Goal: Information Seeking & Learning: Find specific fact

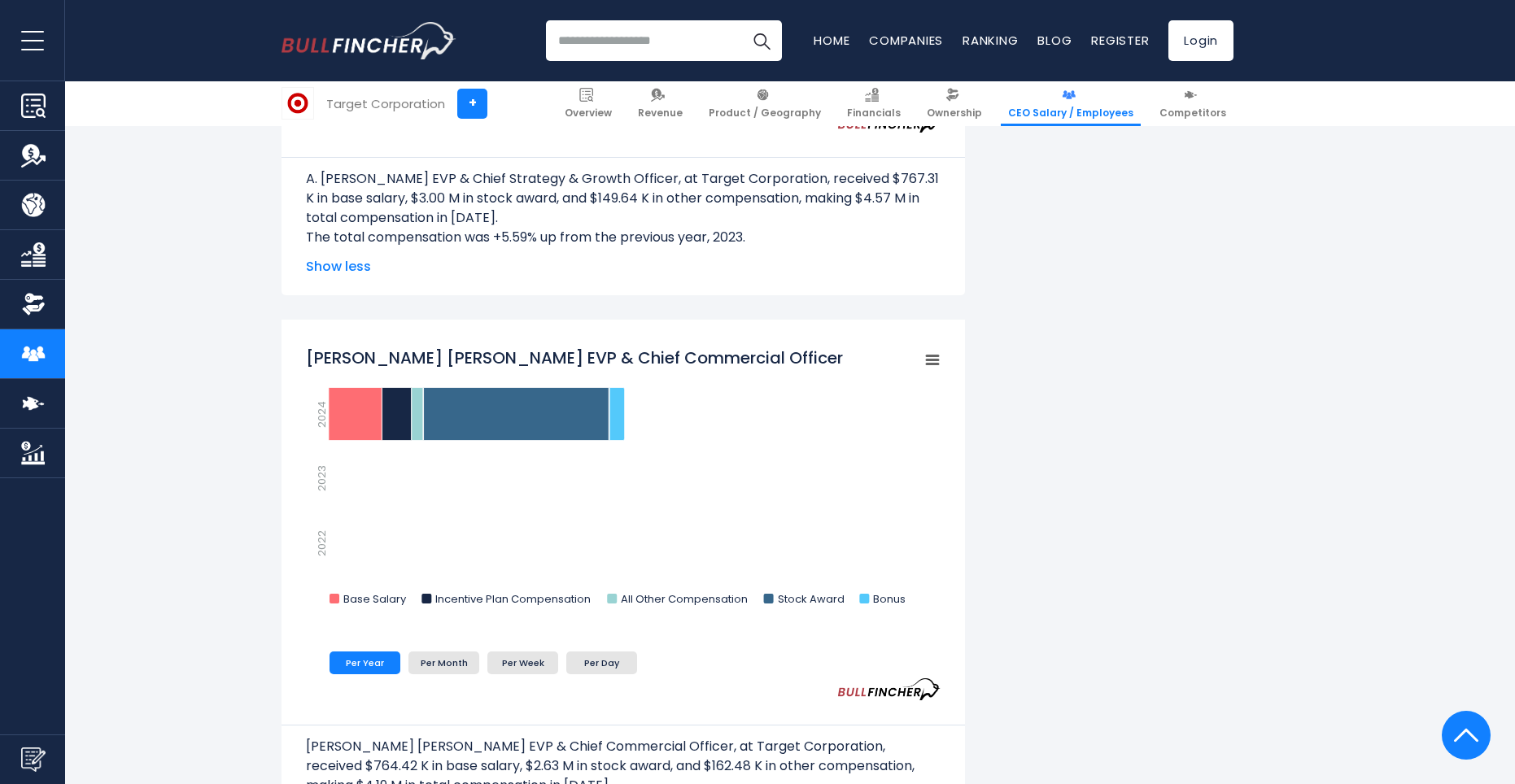
scroll to position [3054, 0]
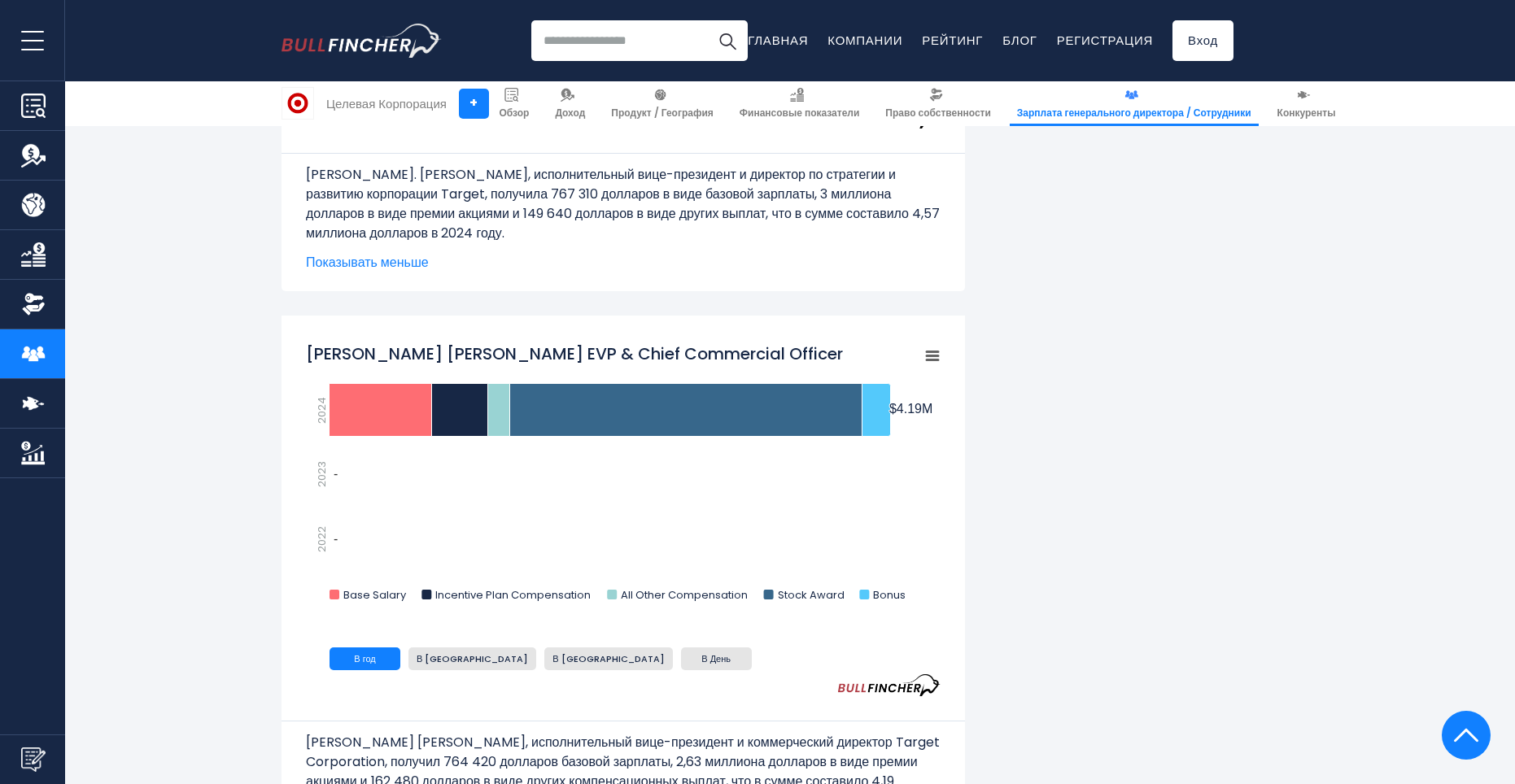
click at [376, 44] on img "Перейти на главную страницу" at bounding box center [362, 40] width 160 height 34
click at [376, 43] on img "Перейти на главную страницу" at bounding box center [362, 40] width 160 height 34
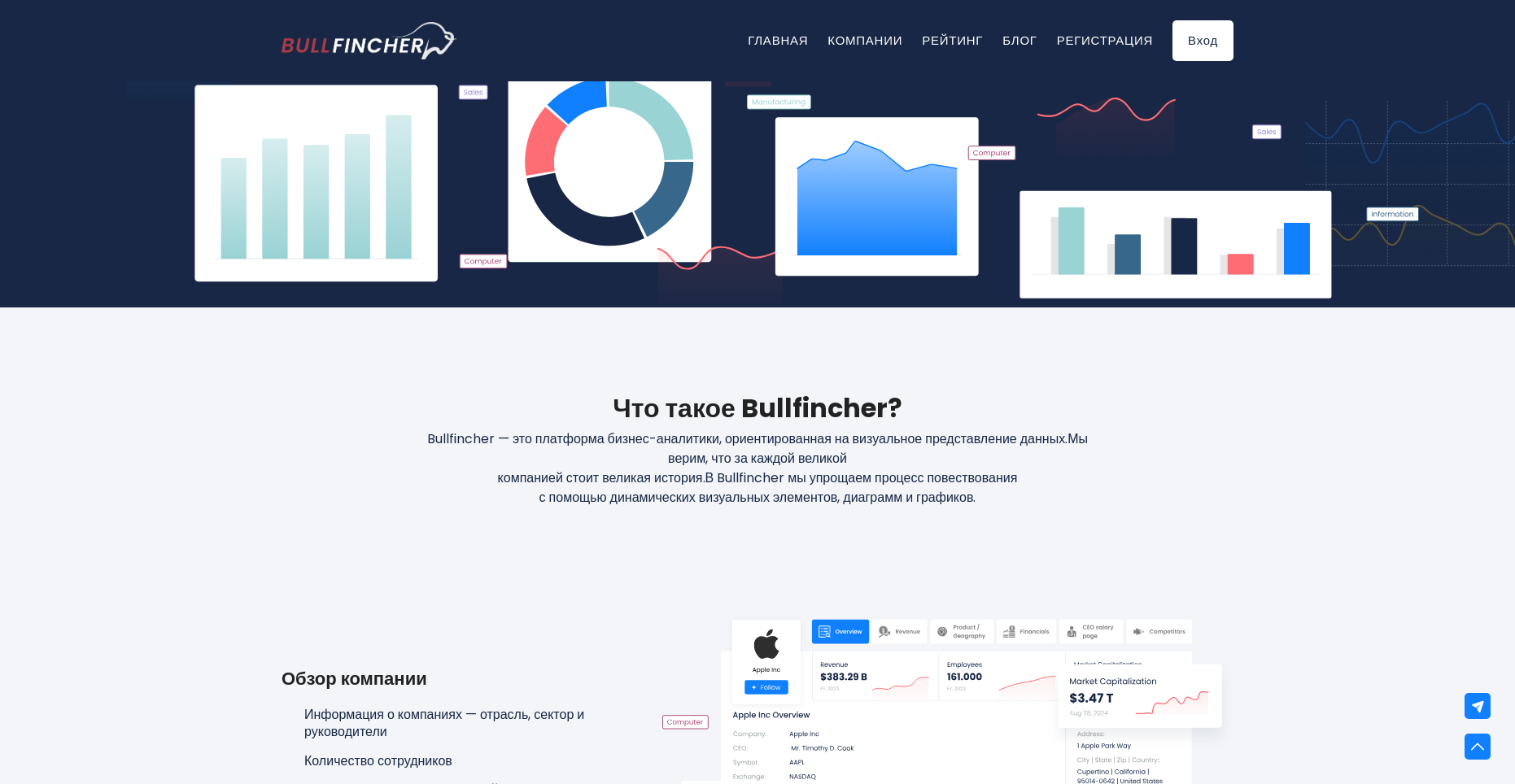
scroll to position [732, 0]
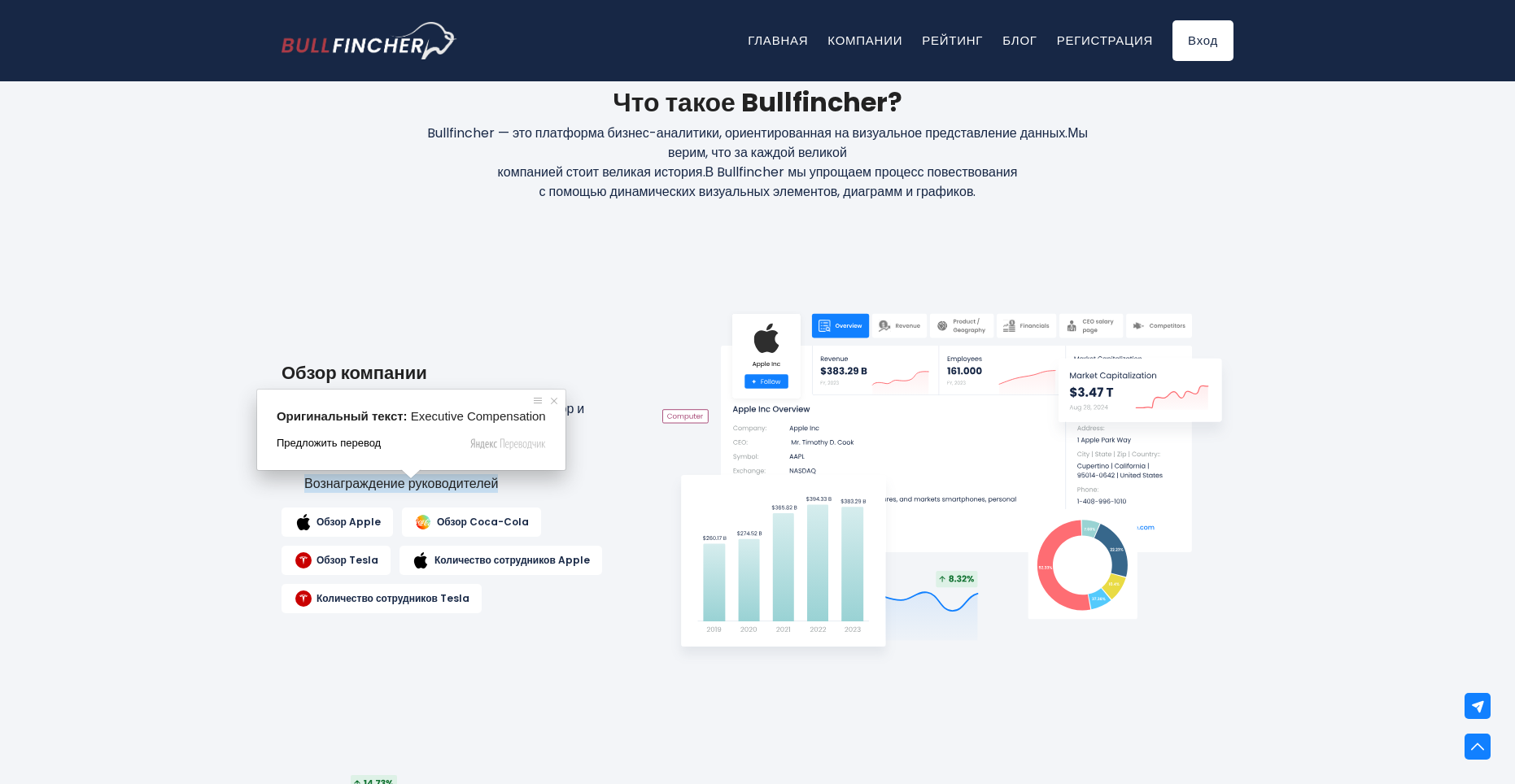
click at [351, 447] on span "Предложить перевод" at bounding box center [328, 443] width 104 height 15
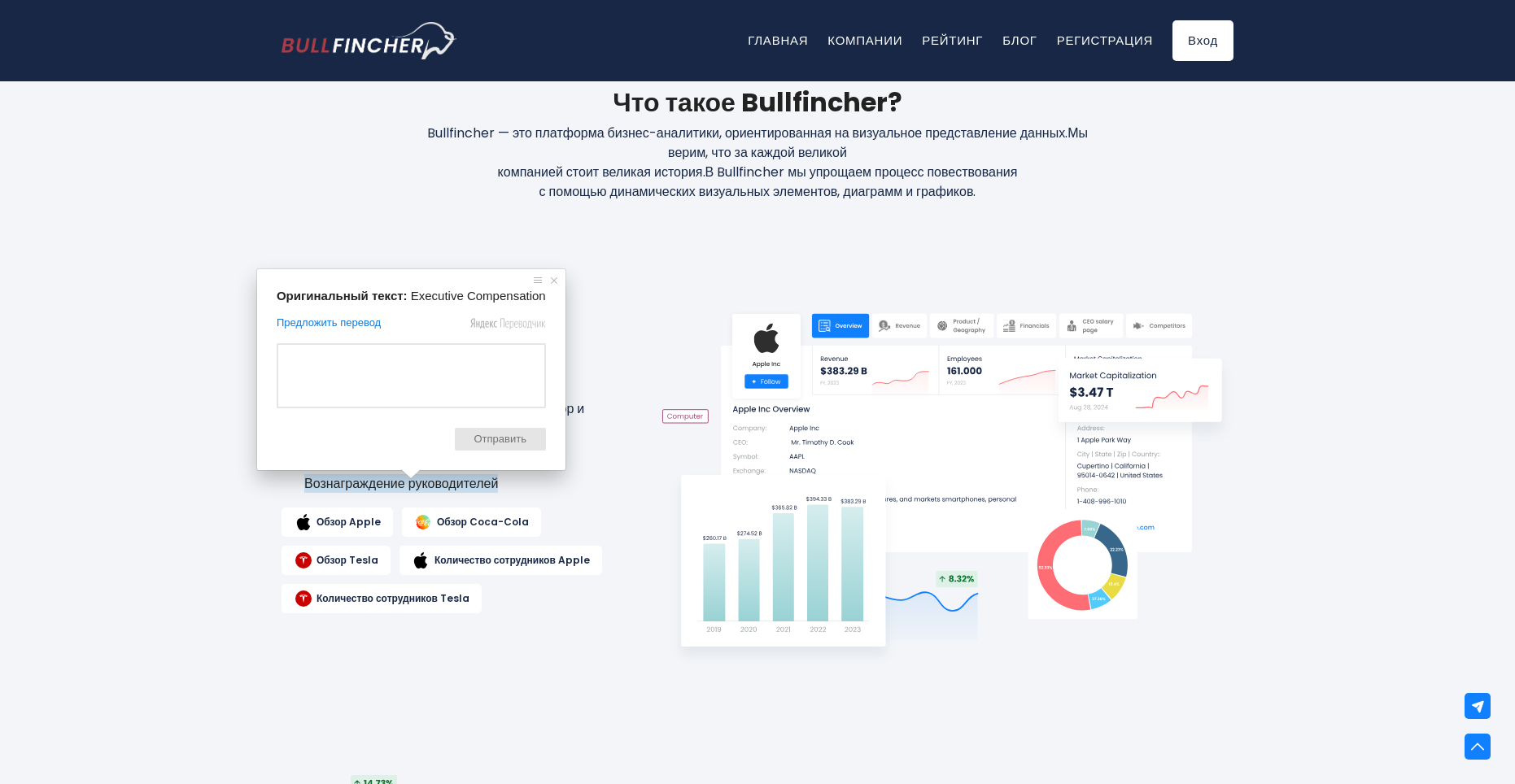
click at [622, 543] on div "Обзор Apple Обзор Coca-Cola Обзор Tesla Количество сотрудников Apple Количество…" at bounding box center [455, 560] width 348 height 106
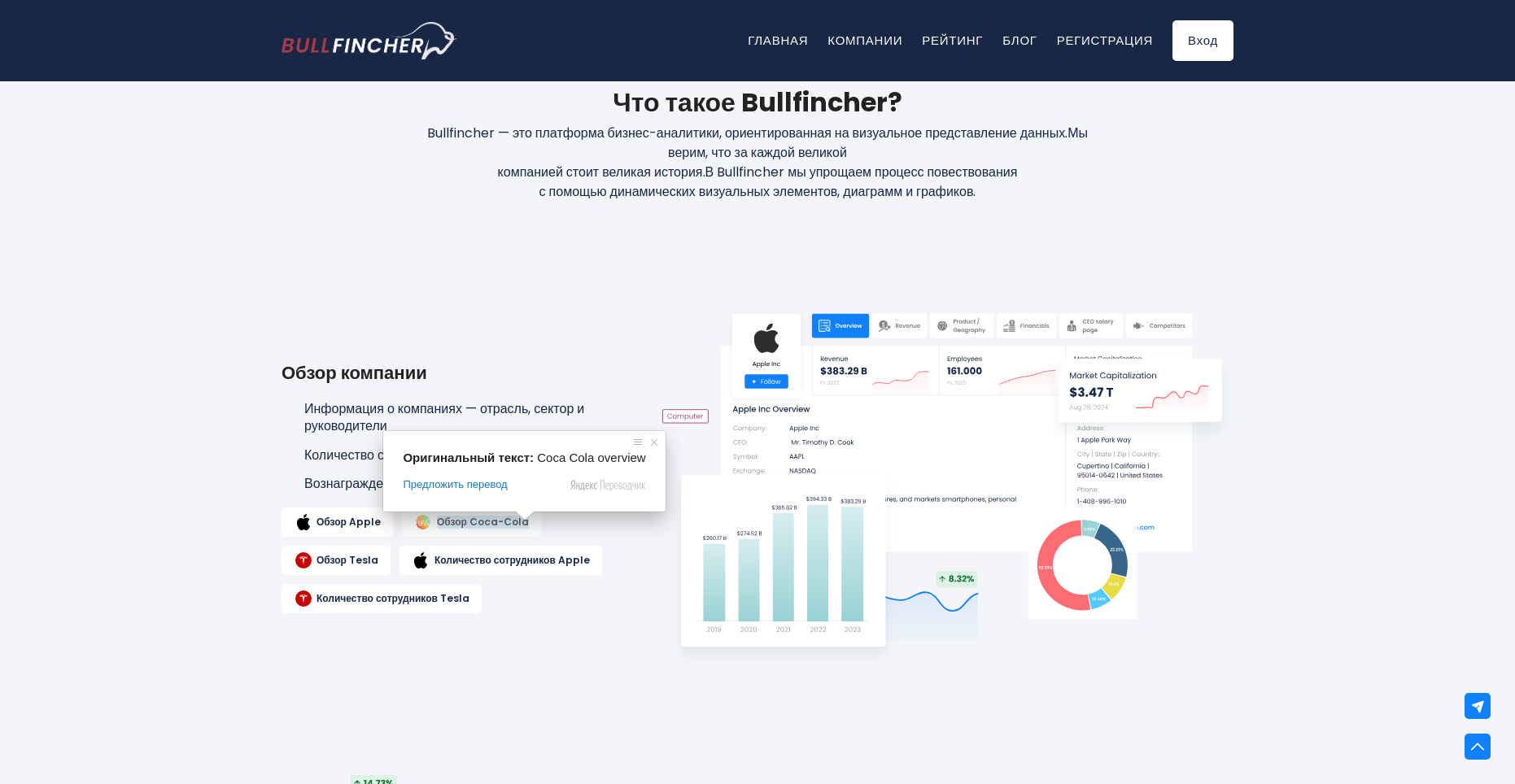
click at [487, 520] on ya-tr-span "Обзор Coca-Cola" at bounding box center [482, 522] width 92 height 13
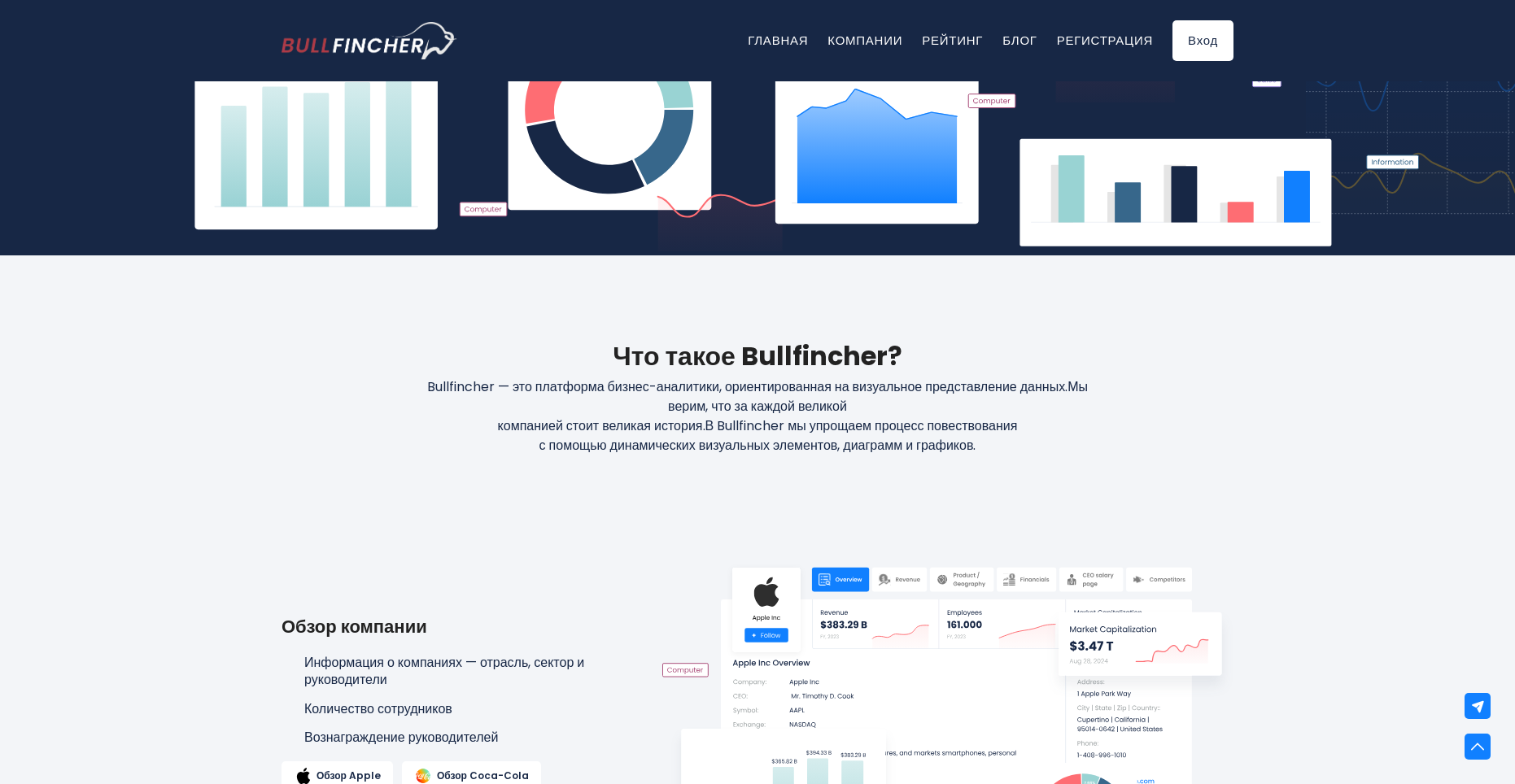
scroll to position [732, 0]
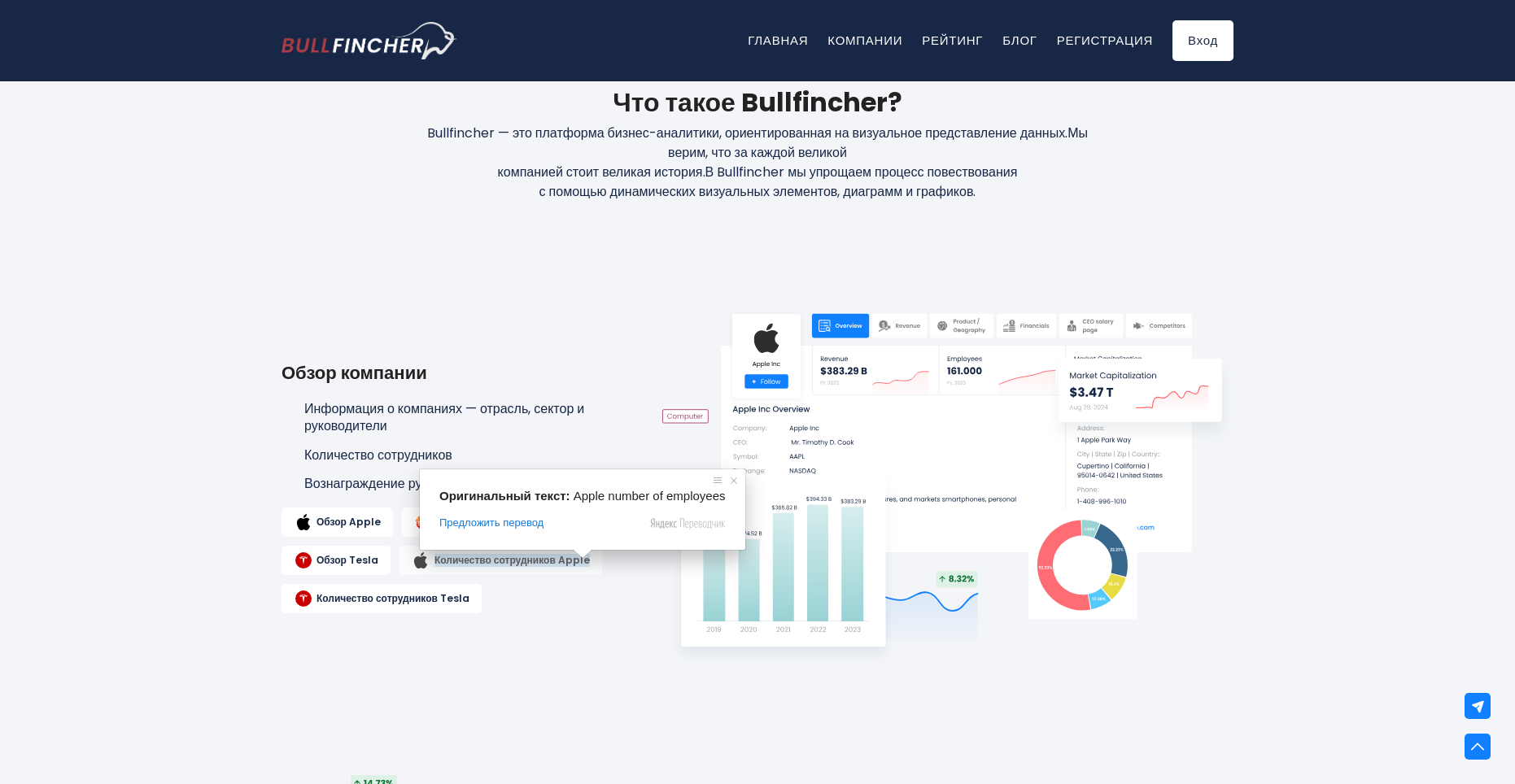
click at [541, 560] on ya-tr-span "Количество сотрудников Apple" at bounding box center [512, 560] width 156 height 13
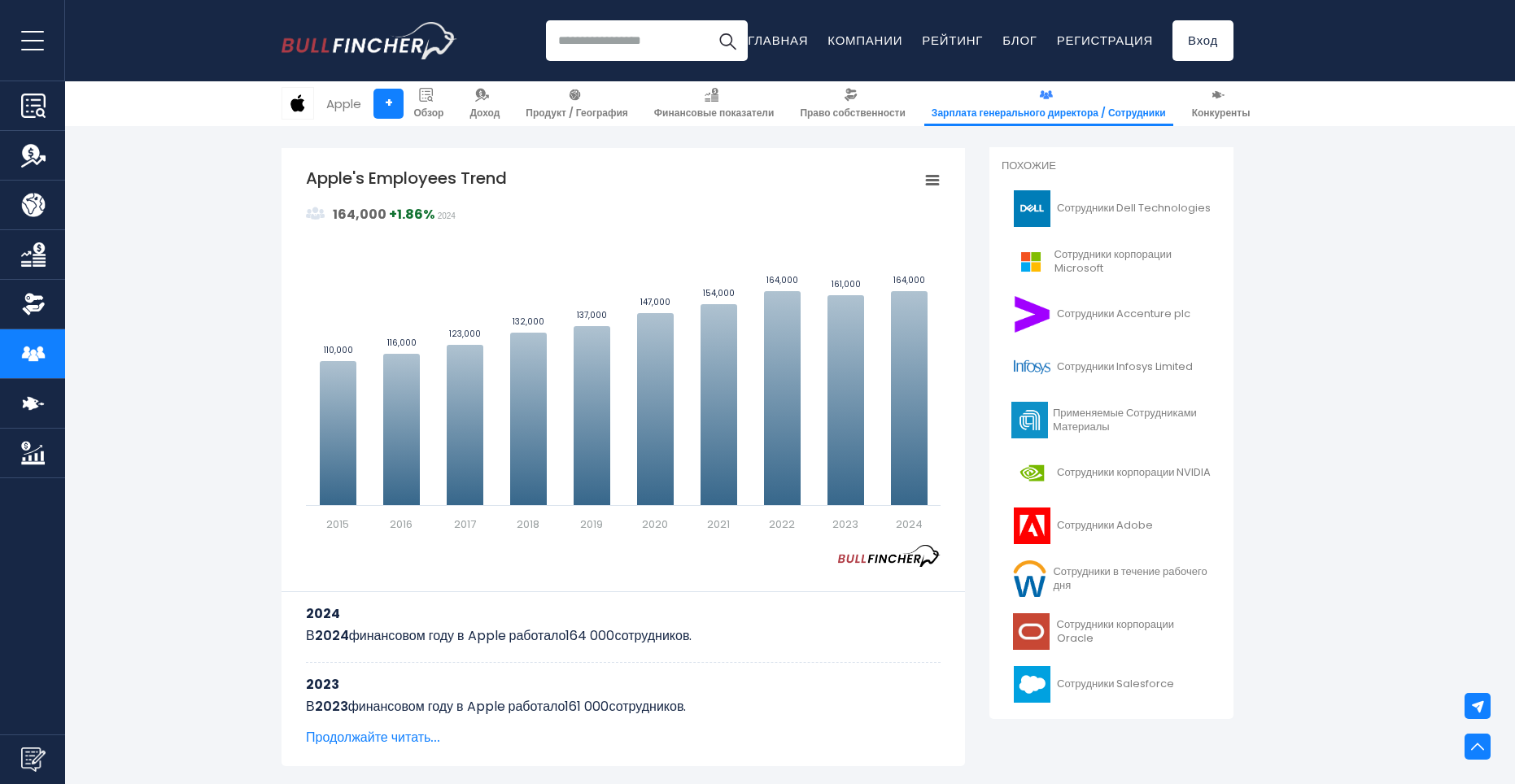
scroll to position [407, 0]
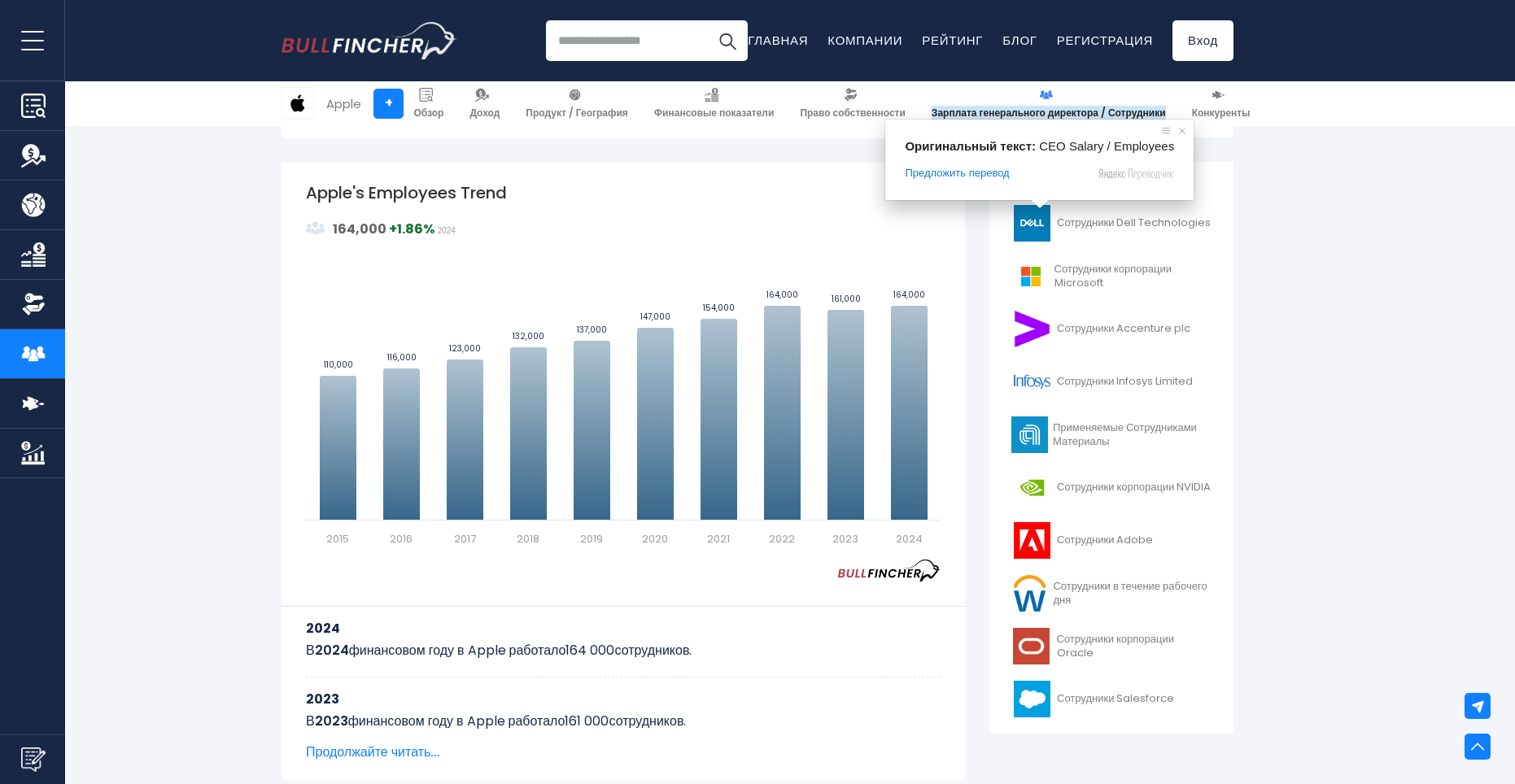
click at [1038, 112] on ya-tr-span "Зарплата генерального директора / Сотрудники" at bounding box center [1048, 112] width 235 height 14
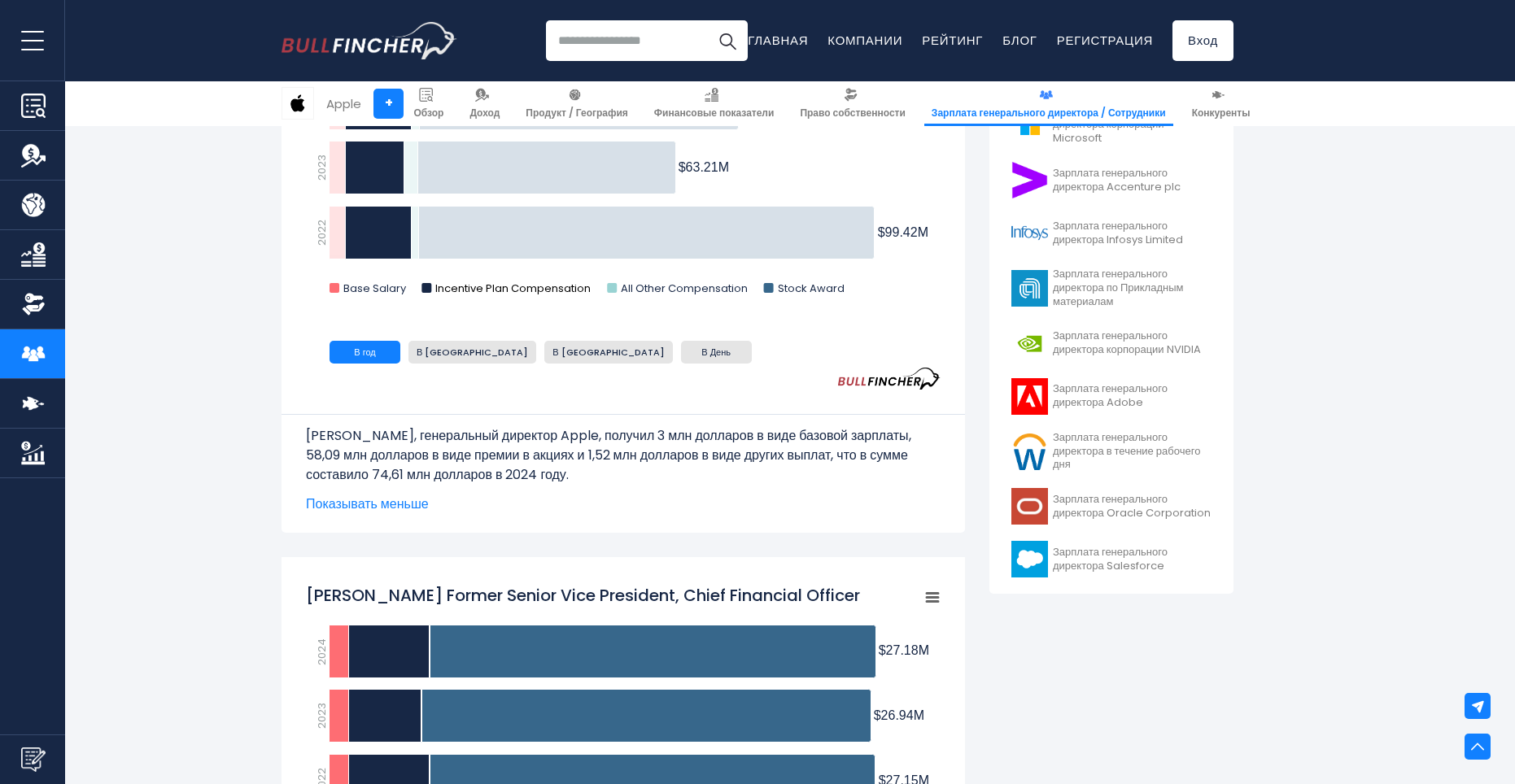
scroll to position [732, 0]
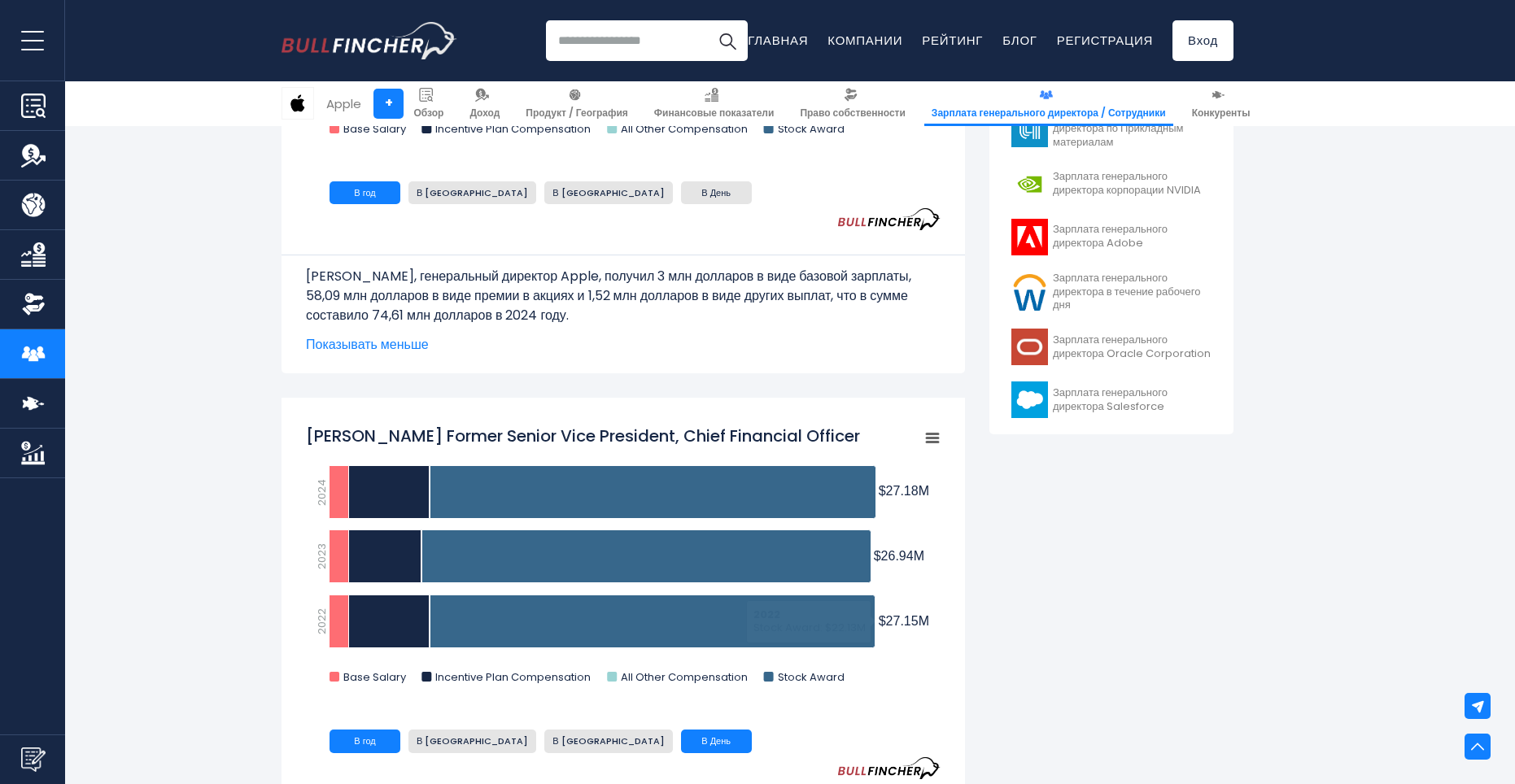
click at [701, 746] on ya-tr-span "В День" at bounding box center [716, 740] width 30 height 13
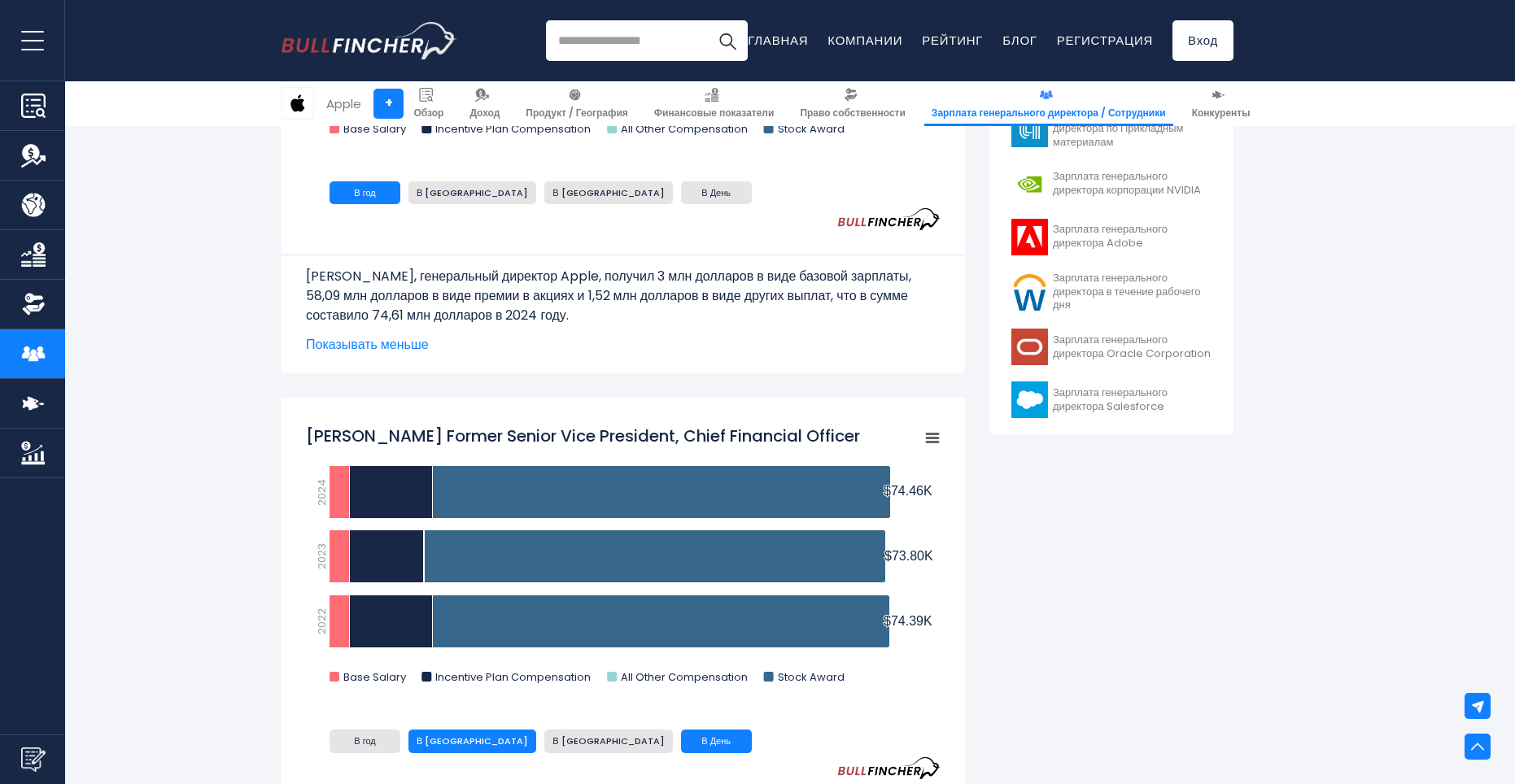
click at [472, 745] on li "В [GEOGRAPHIC_DATA]" at bounding box center [472, 740] width 128 height 23
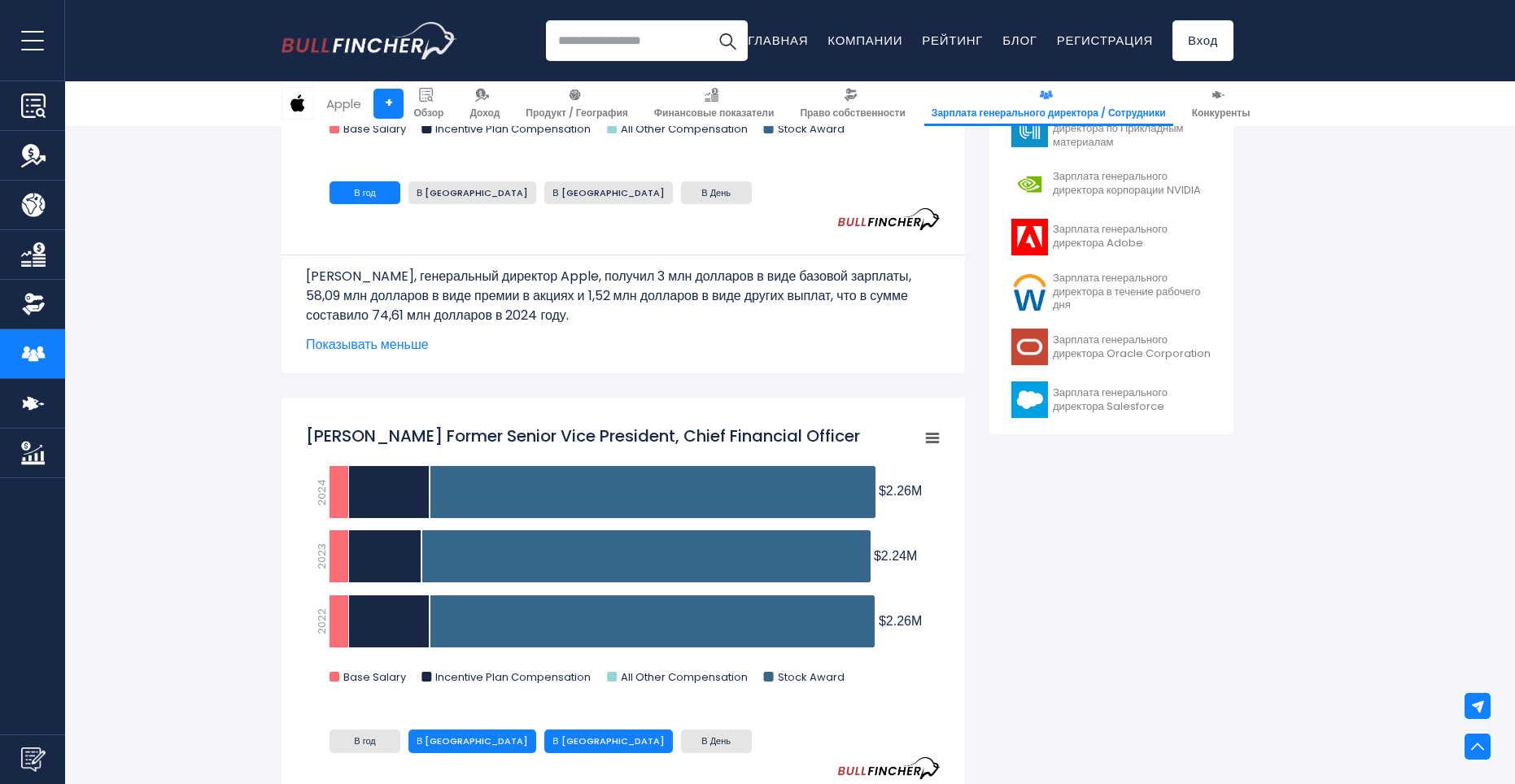
click at [553, 747] on ya-tr-span "В [GEOGRAPHIC_DATA]" at bounding box center [608, 740] width 111 height 13
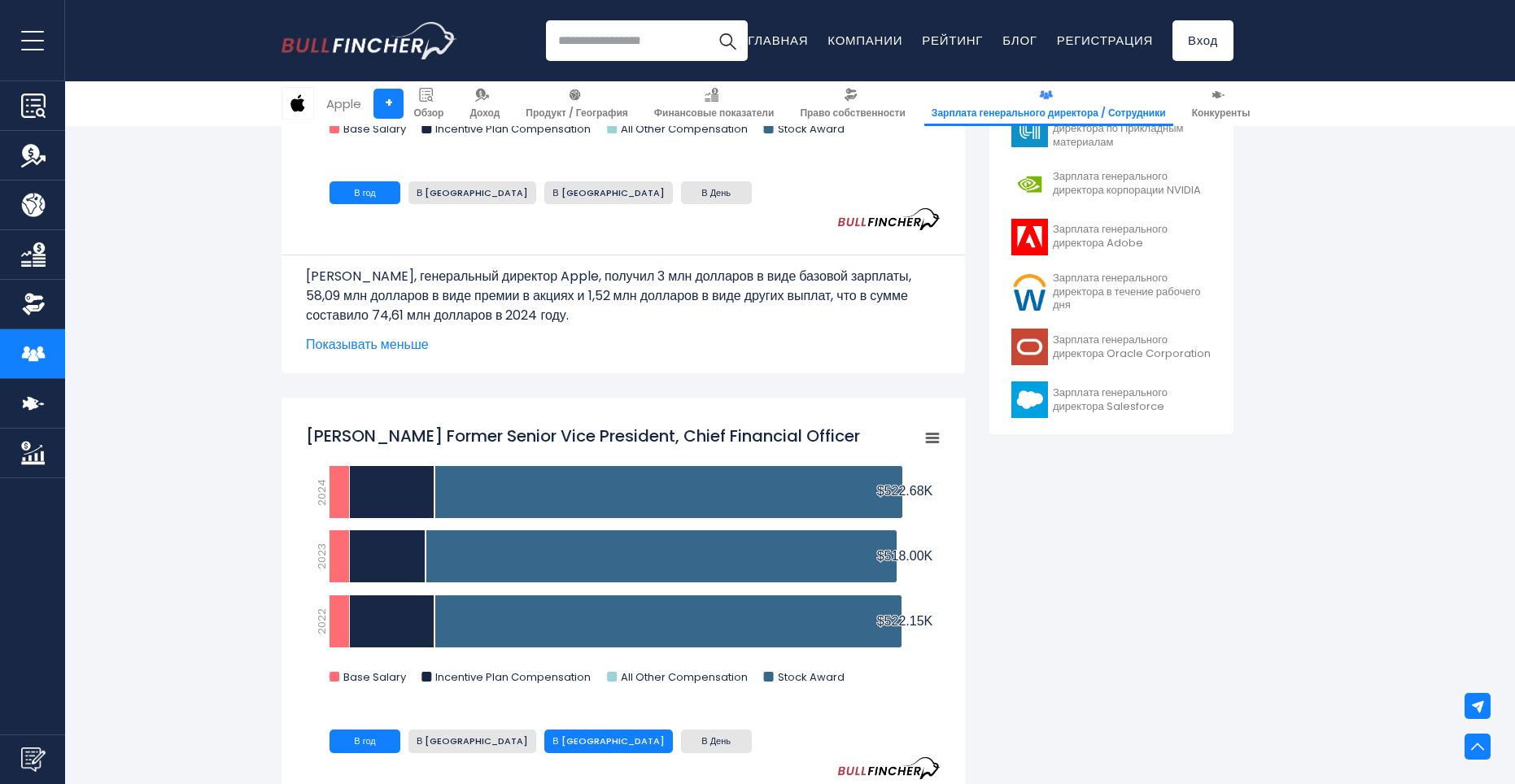
click at [350, 751] on li "В год" at bounding box center [364, 740] width 70 height 23
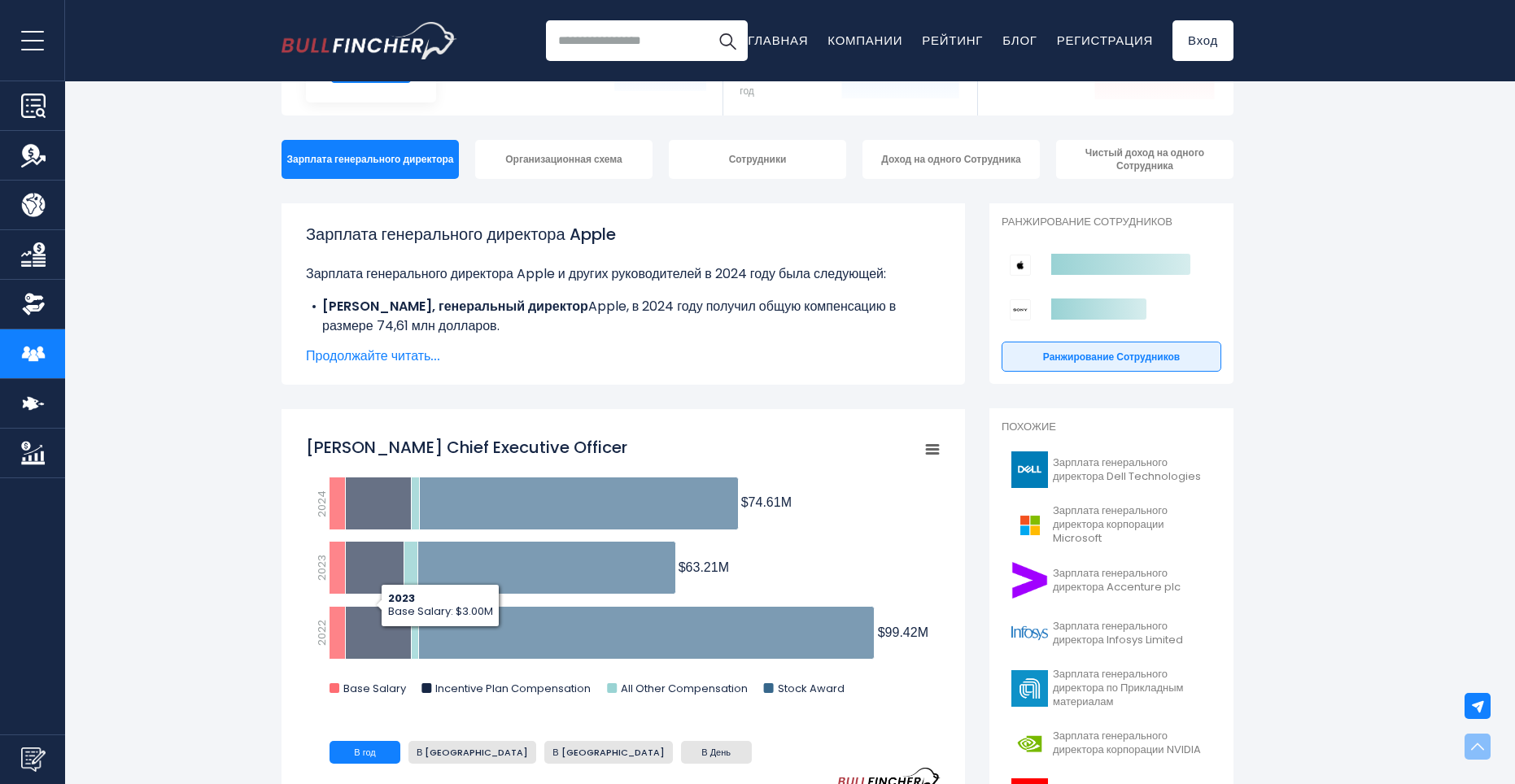
scroll to position [0, 0]
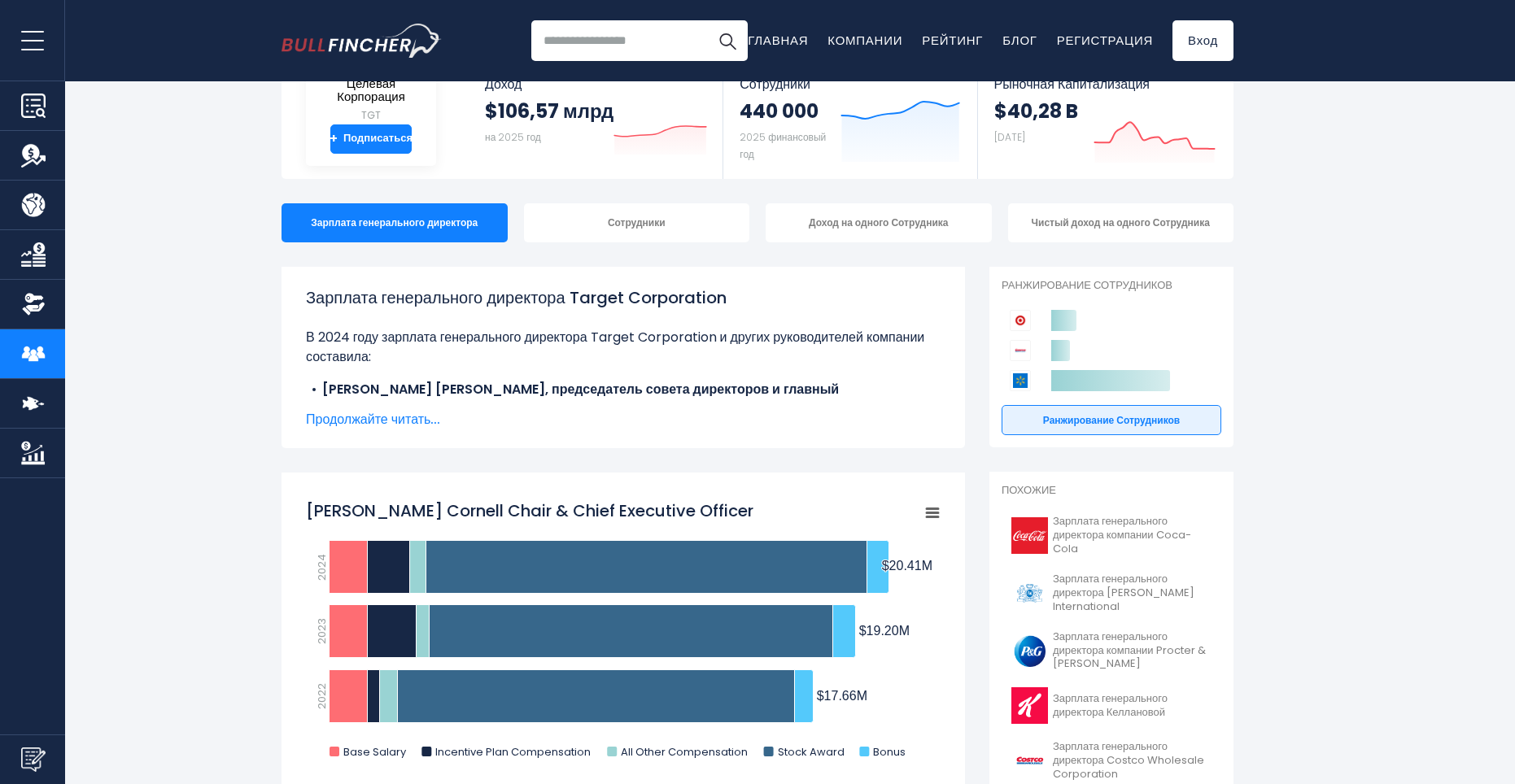
scroll to position [325, 0]
